Goal: Task Accomplishment & Management: Use online tool/utility

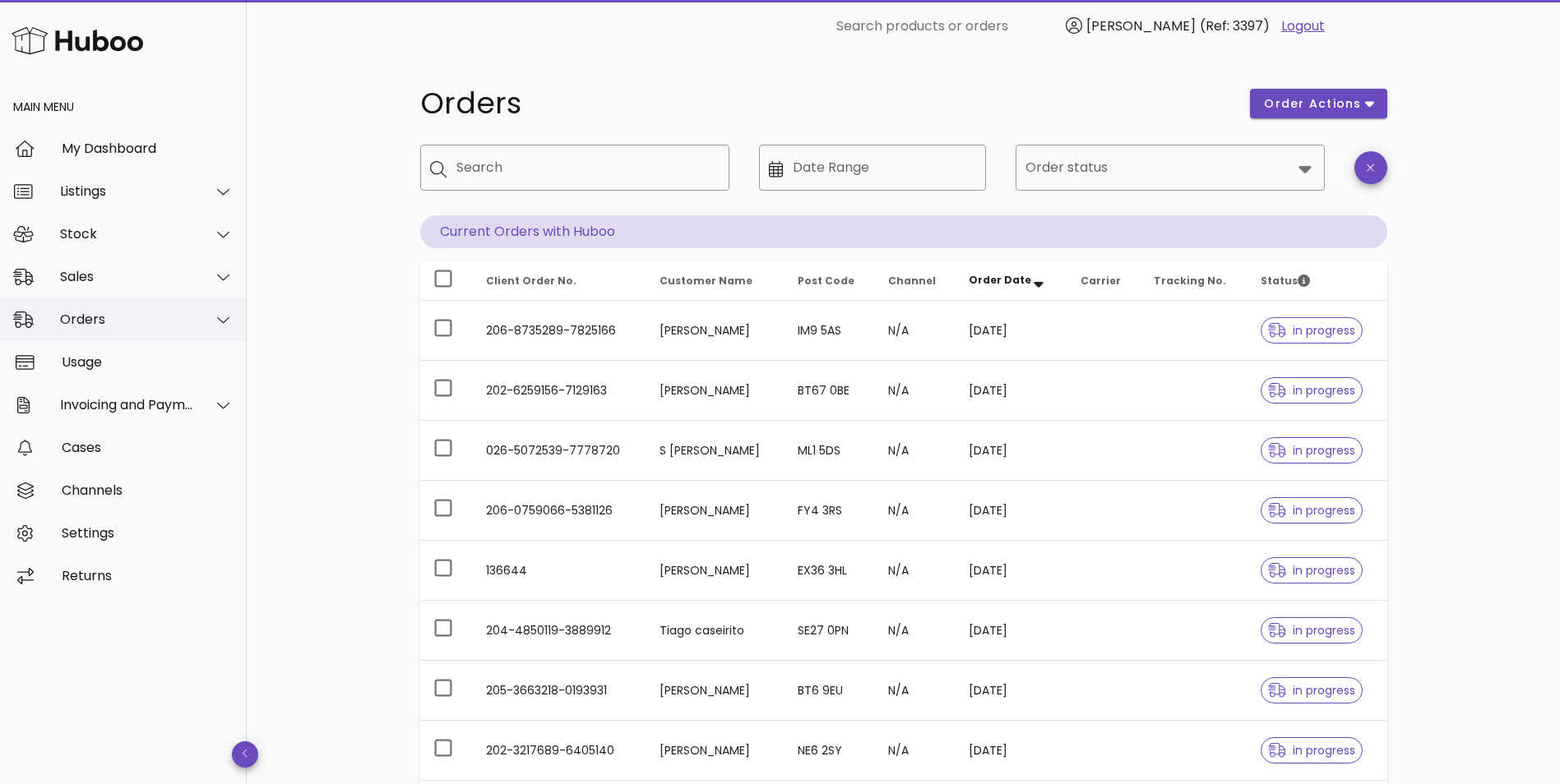
click at [82, 326] on div "Orders" at bounding box center [127, 319] width 134 height 15
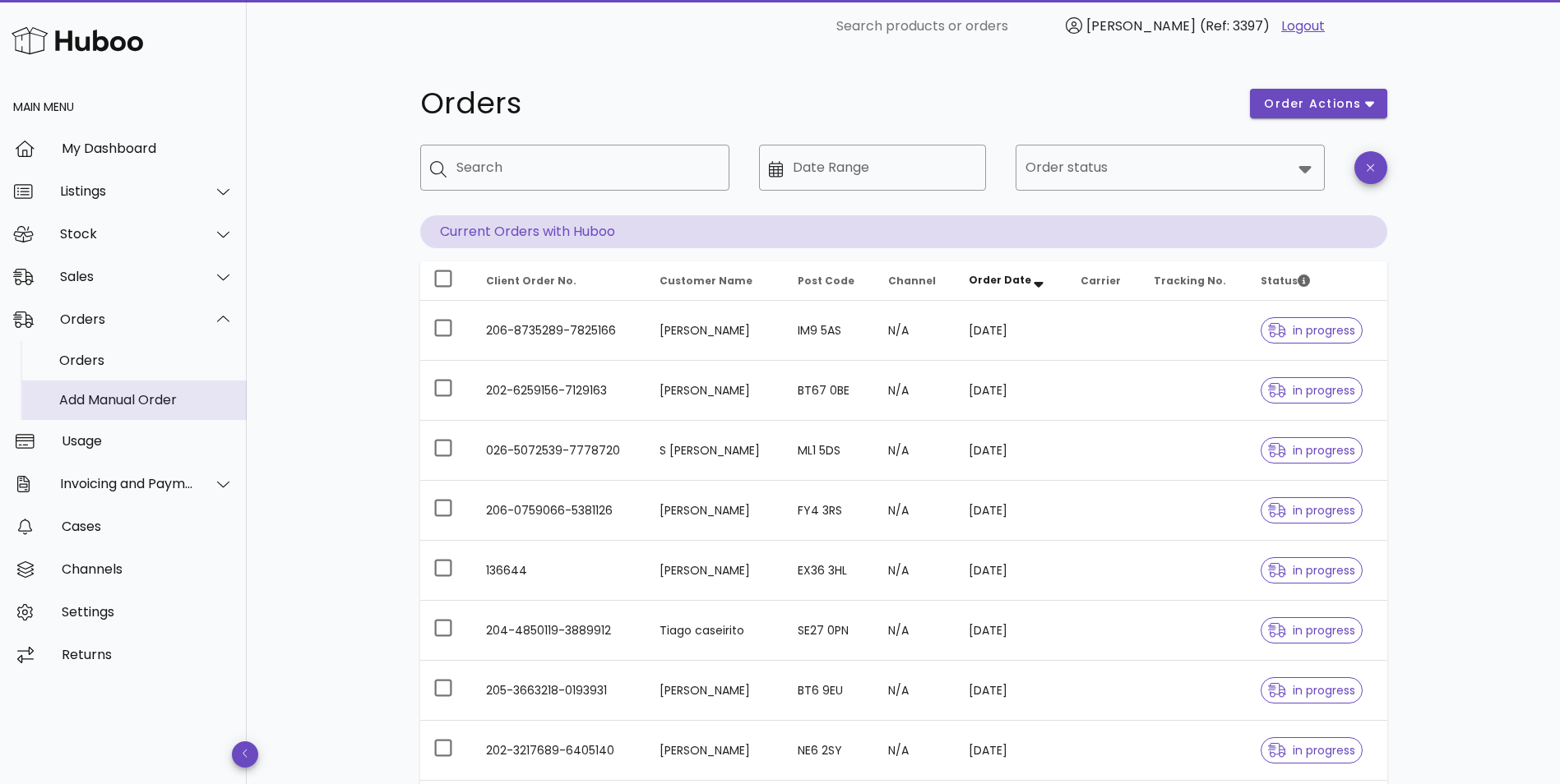
click at [92, 404] on div "Add Manual Order" at bounding box center [146, 400] width 174 height 15
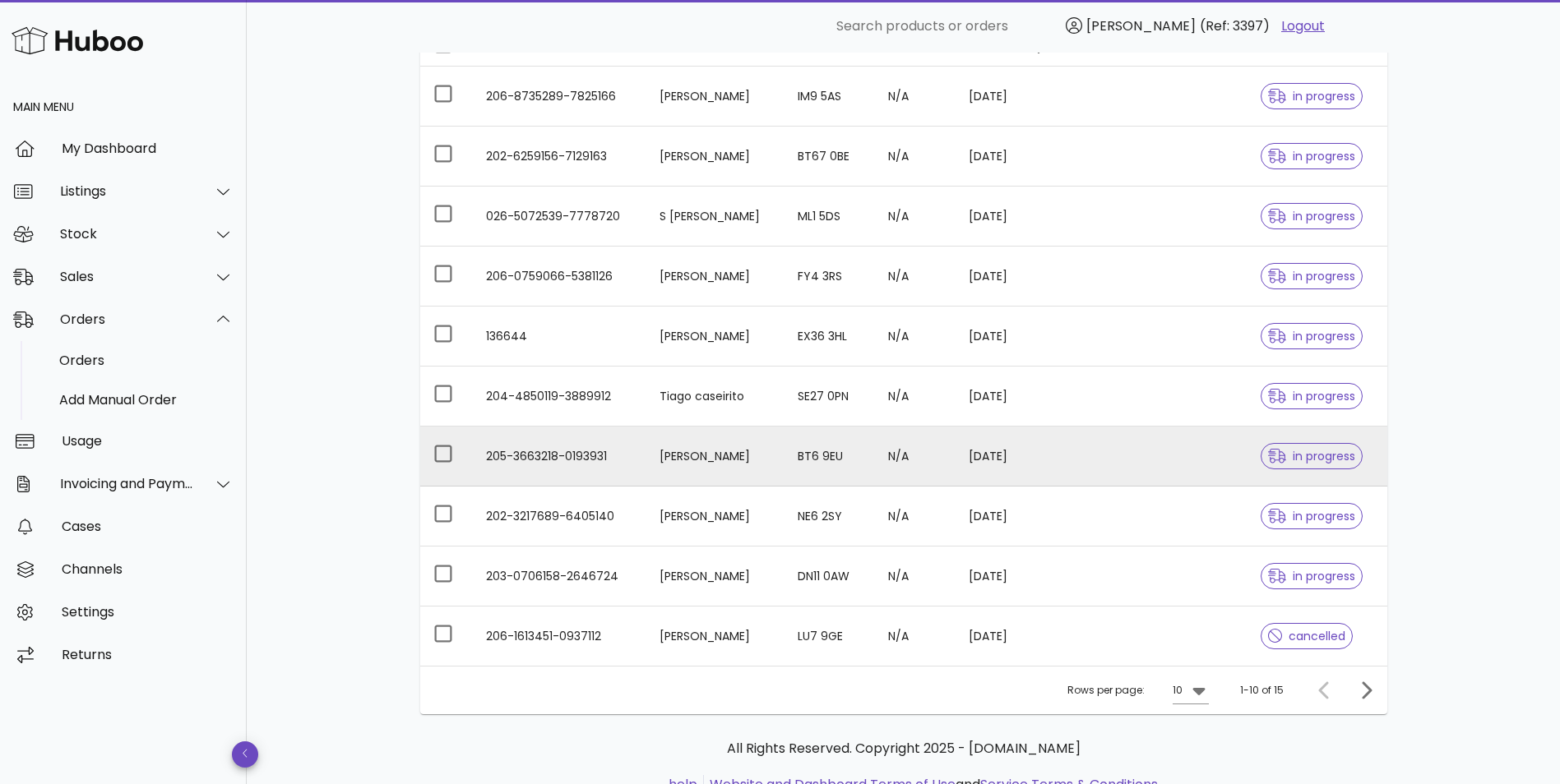
scroll to position [298, 0]
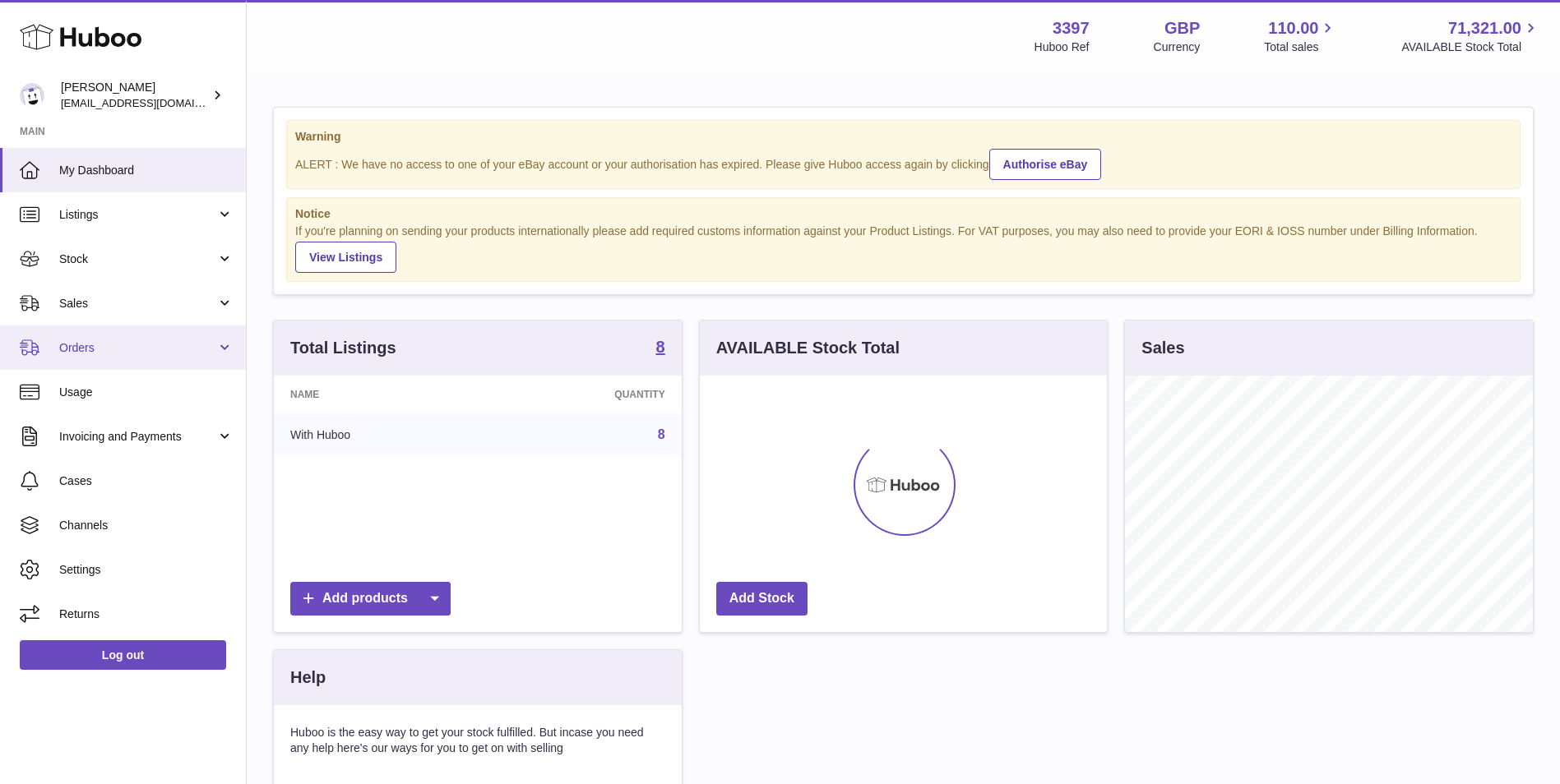
click at [93, 352] on span "Orders" at bounding box center [138, 348] width 157 height 15
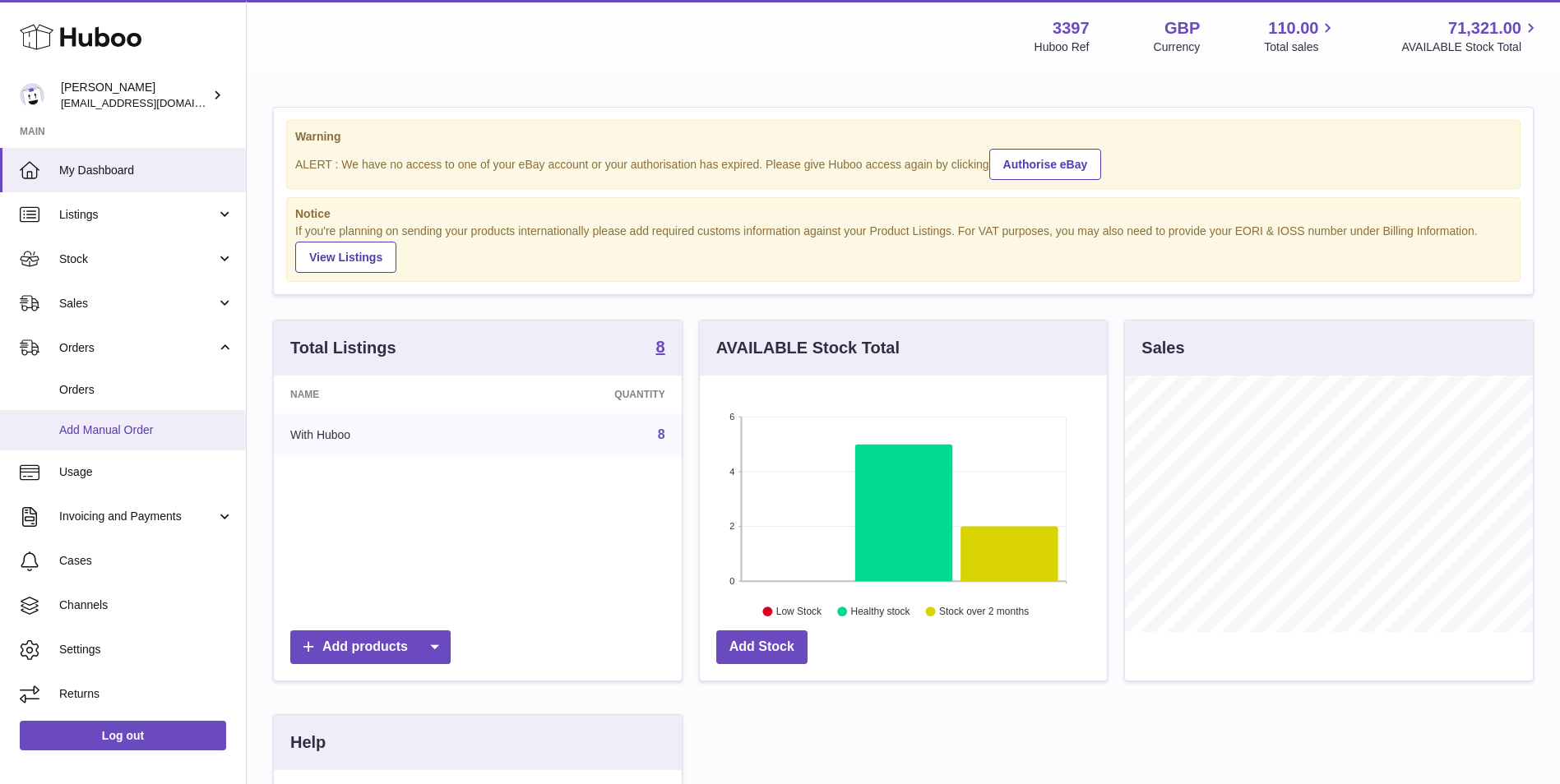
click at [96, 428] on span "Add Manual Order" at bounding box center [146, 430] width 174 height 15
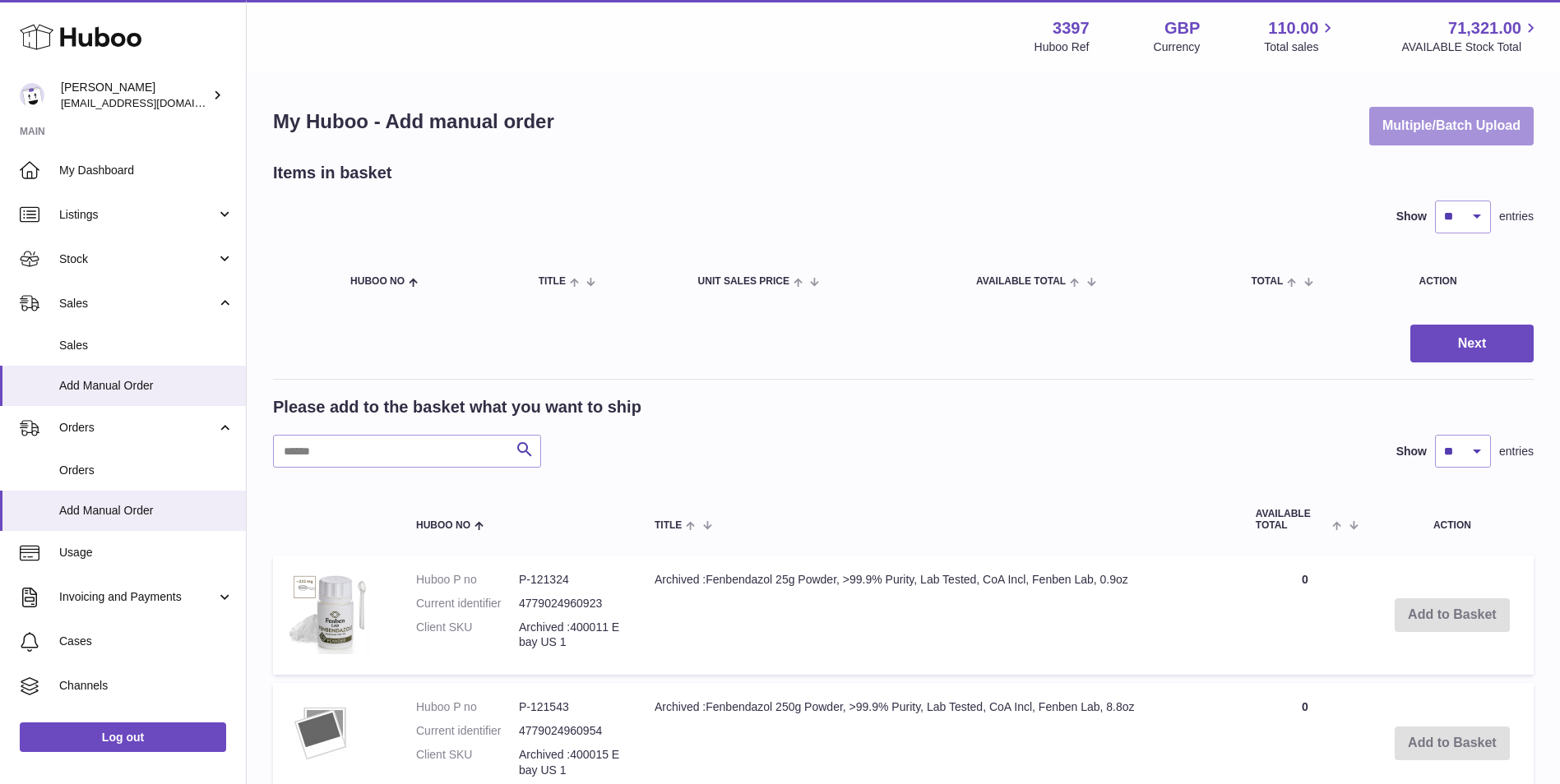
click at [1462, 119] on button "Multiple/Batch Upload" at bounding box center [1451, 126] width 164 height 38
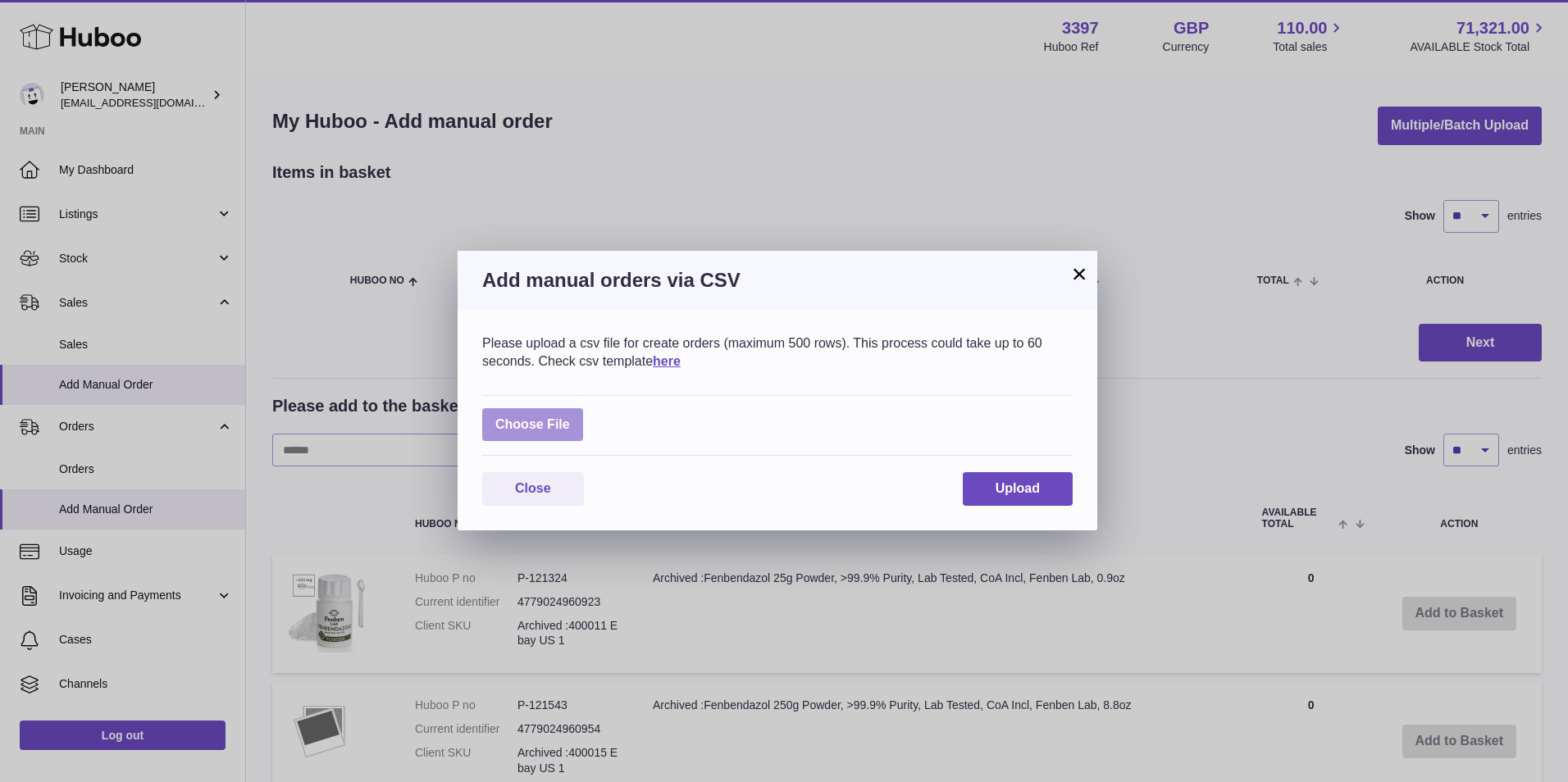
click at [527, 416] on label at bounding box center [533, 425] width 101 height 33
click at [570, 416] on input "file" at bounding box center [570, 416] width 1 height 1
type input "**********"
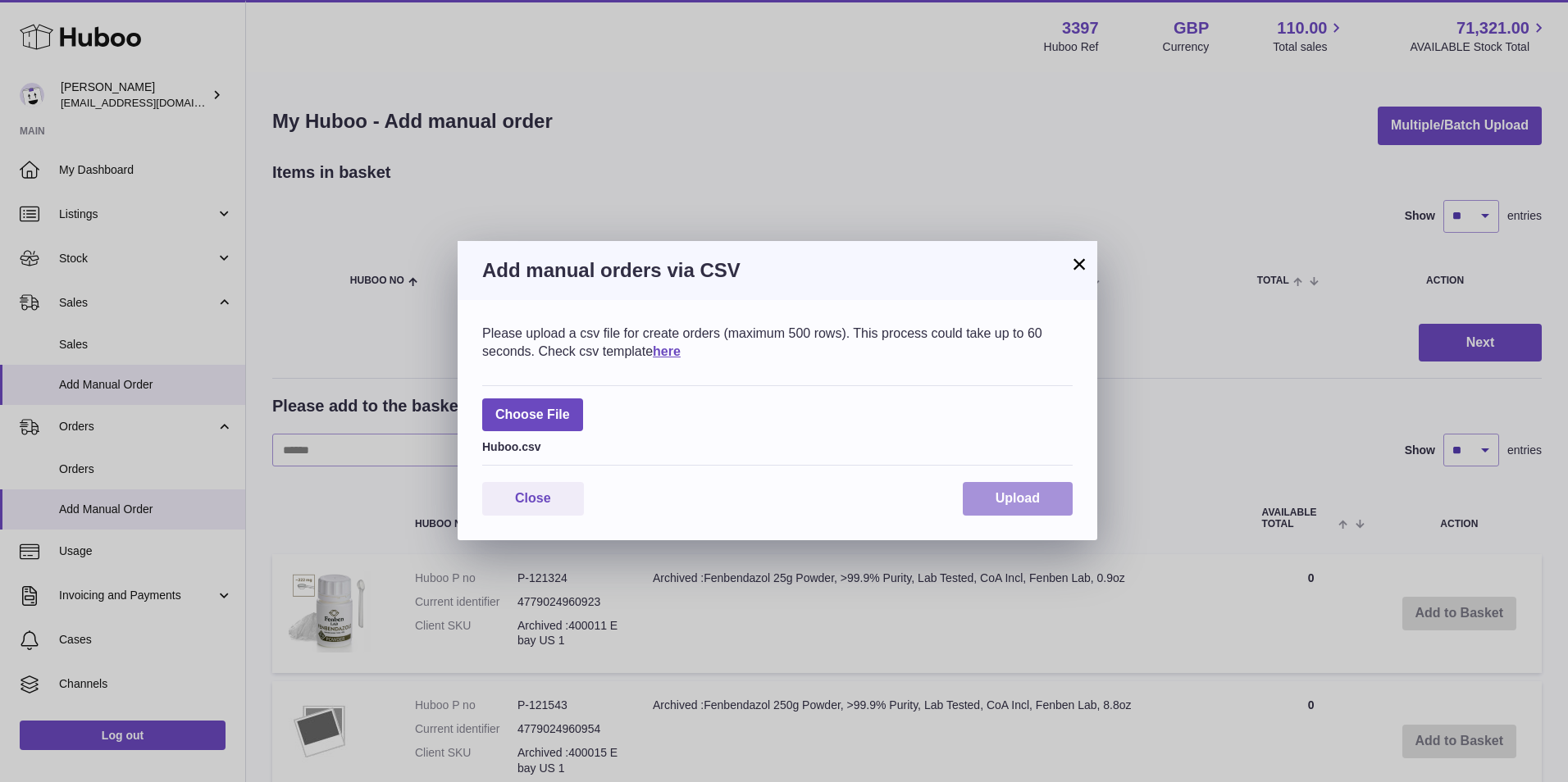
click at [1031, 502] on span "Upload" at bounding box center [1017, 498] width 44 height 14
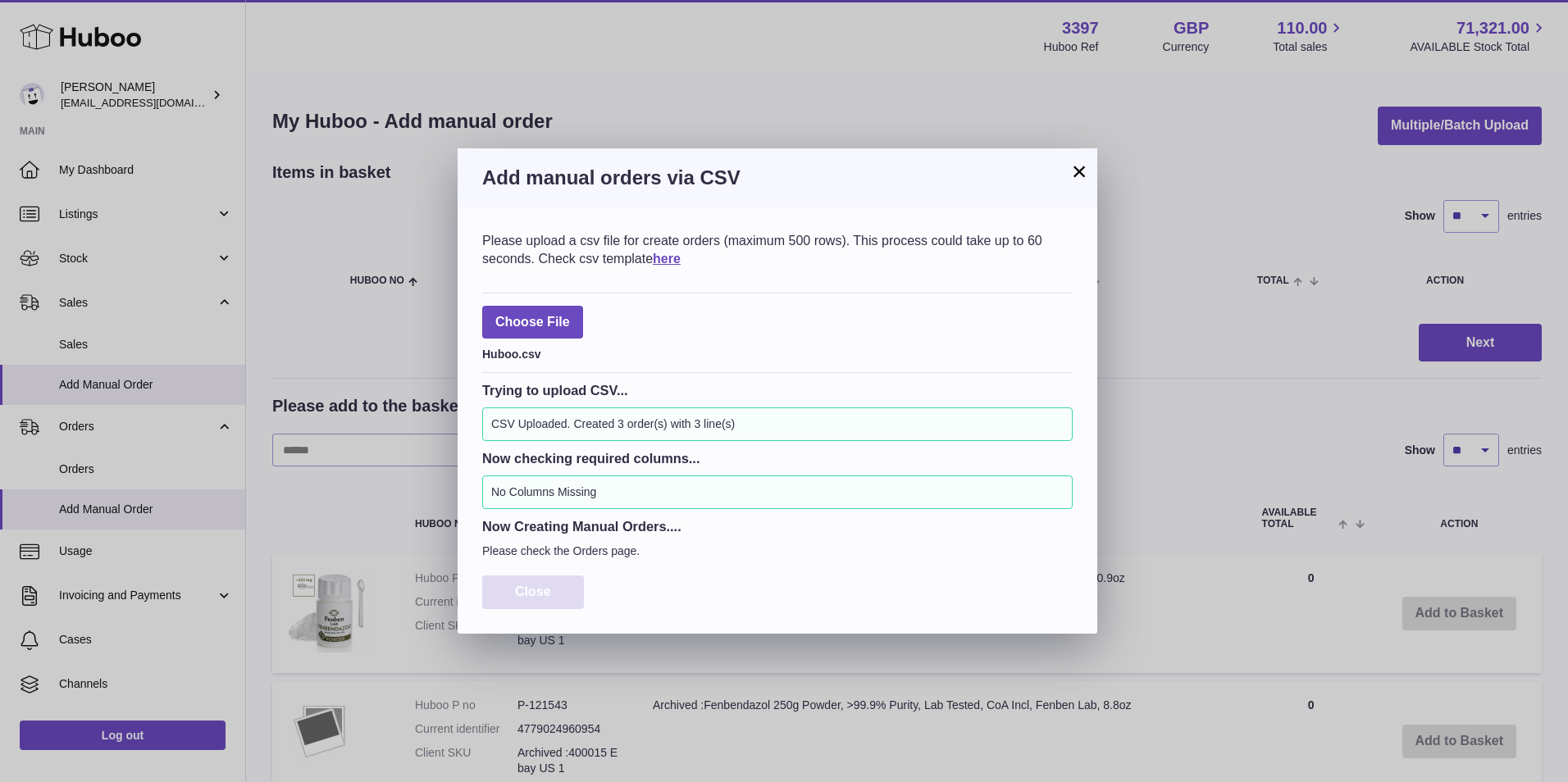
click at [542, 587] on span "Close" at bounding box center [533, 592] width 36 height 14
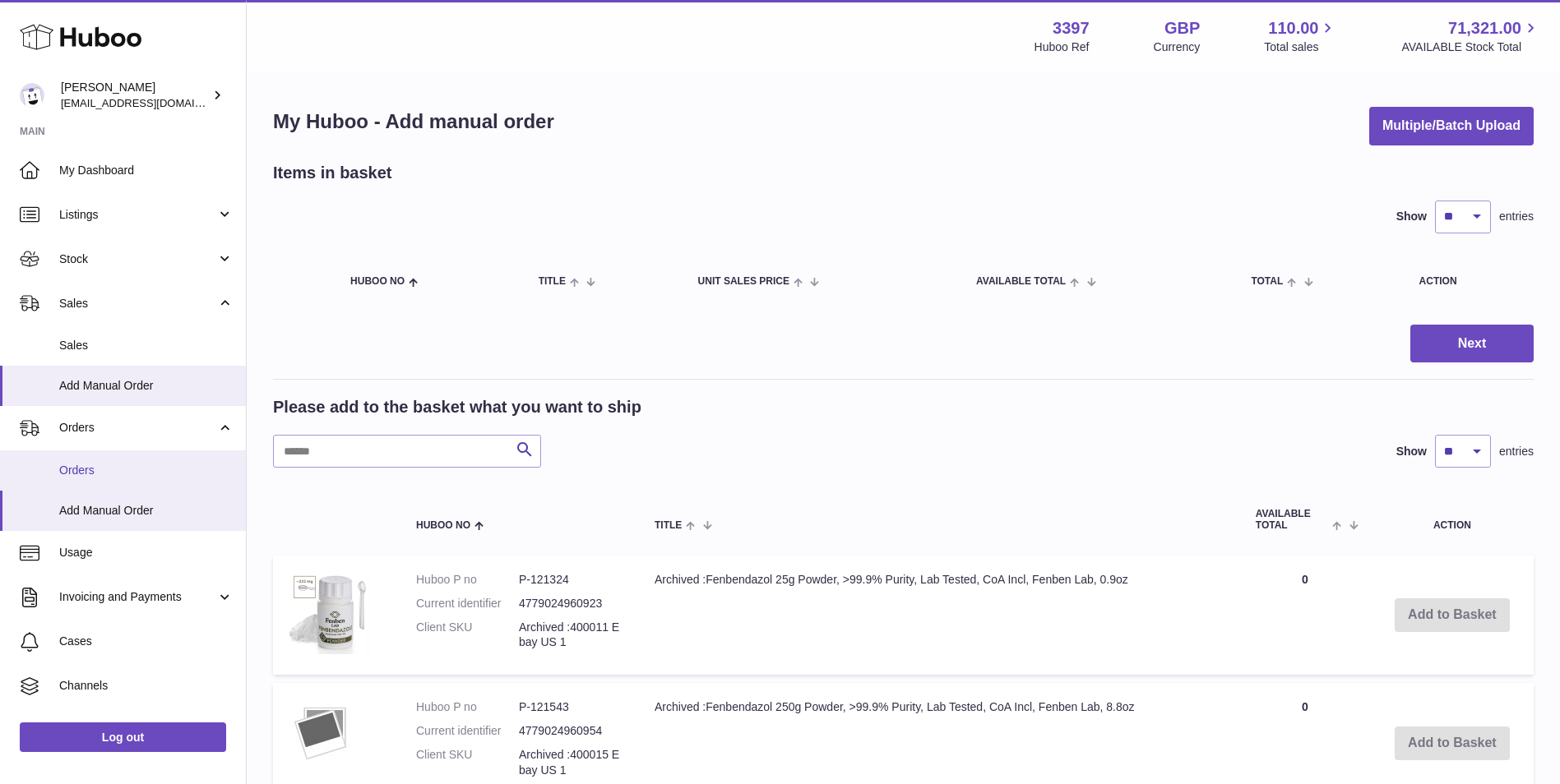
click at [74, 463] on span "Orders" at bounding box center [146, 471] width 174 height 15
